Goal: Task Accomplishment & Management: Complete application form

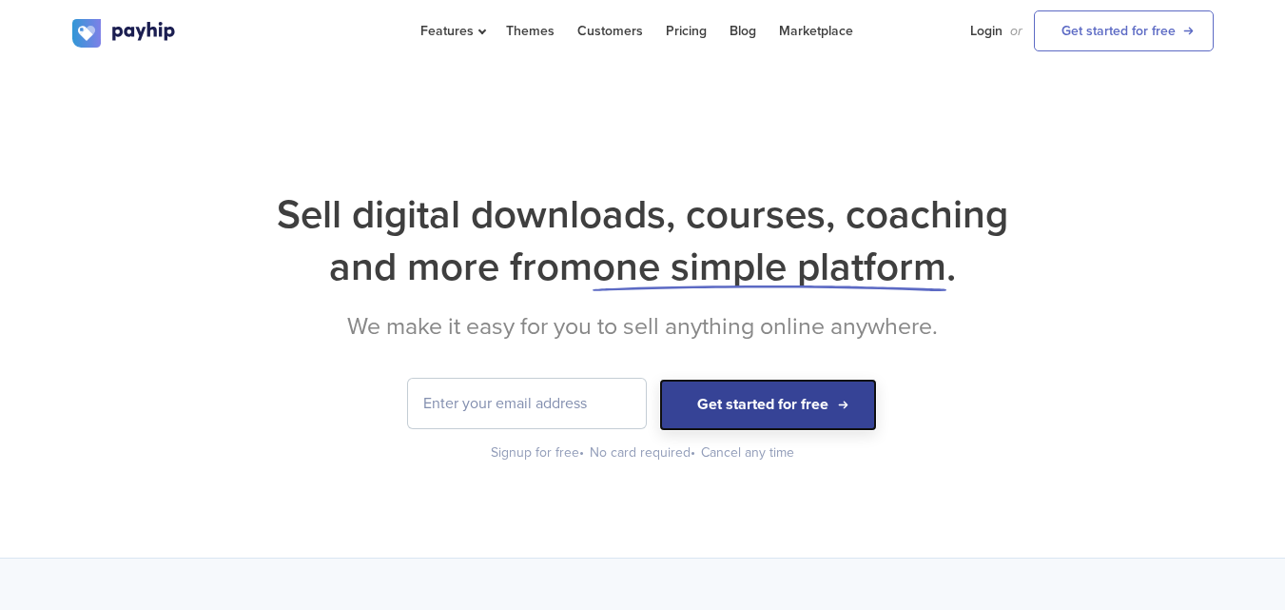
click at [789, 401] on button "Get started for free" at bounding box center [768, 405] width 218 height 52
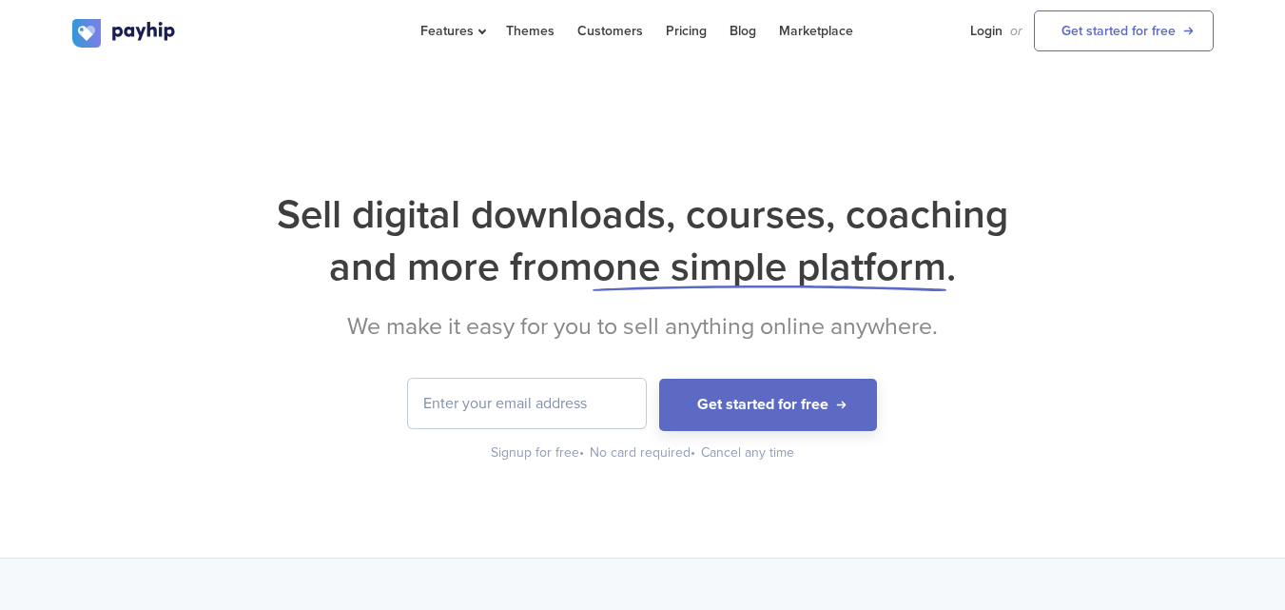
click at [1006, 111] on div "Sell digital downloads, courses, coaching and more from one simple platform . W…" at bounding box center [642, 311] width 1285 height 493
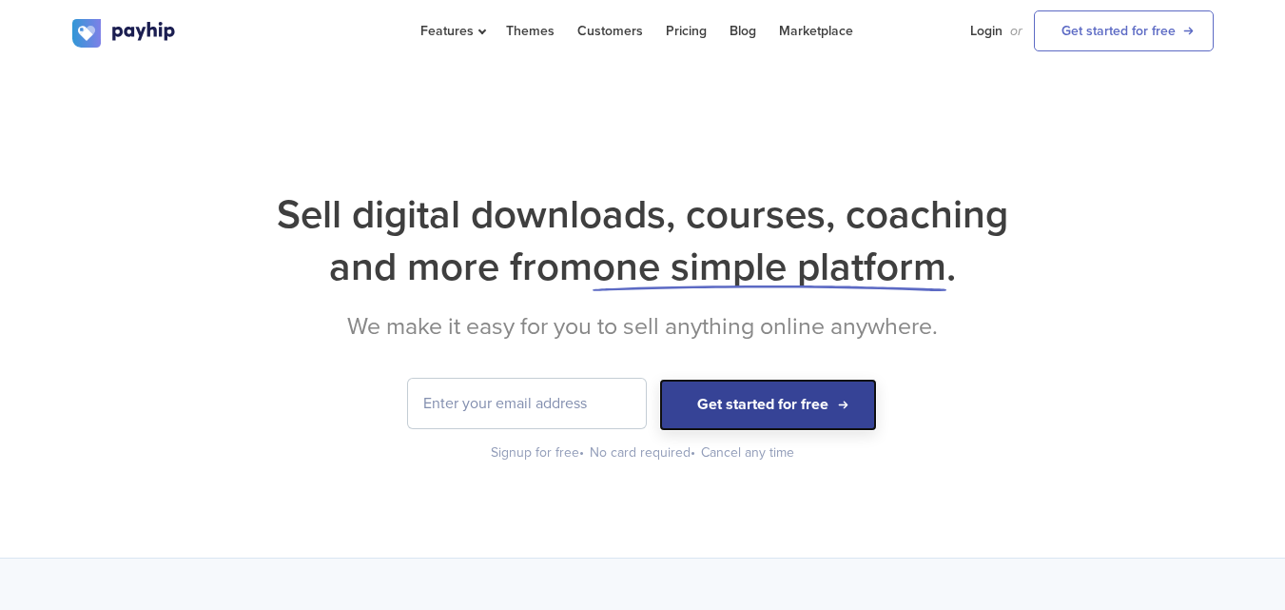
click at [802, 405] on button "Get started for free" at bounding box center [768, 405] width 218 height 52
click at [798, 421] on button "Get started for free" at bounding box center [768, 405] width 218 height 52
